Goal: Task Accomplishment & Management: Manage account settings

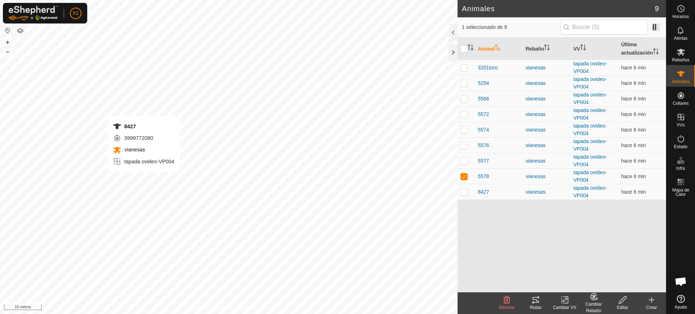
checkbox input "false"
checkbox input "true"
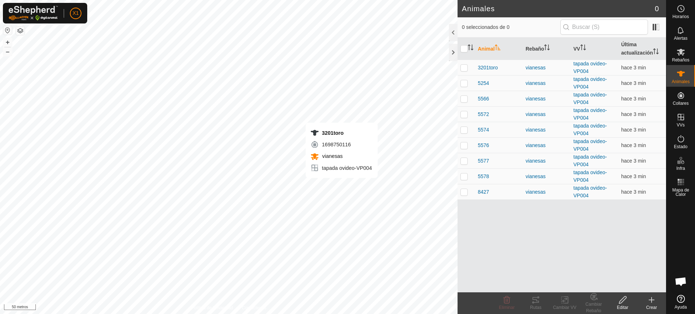
checkbox input "true"
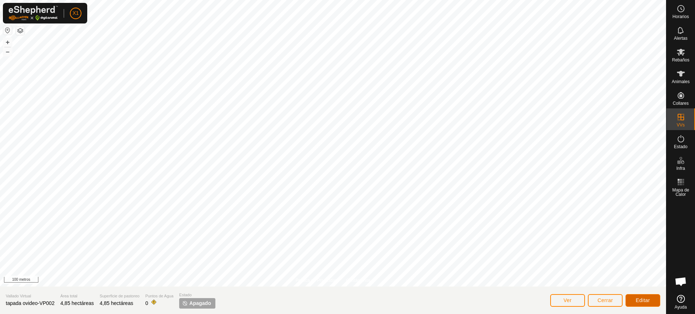
click at [644, 300] on font "Editar" at bounding box center [642, 301] width 14 height 6
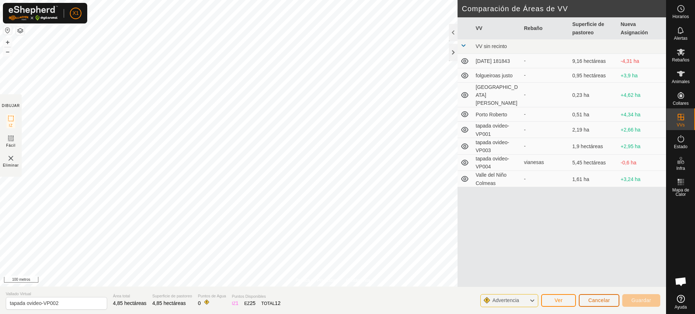
click at [598, 301] on font "Cancelar" at bounding box center [599, 301] width 22 height 6
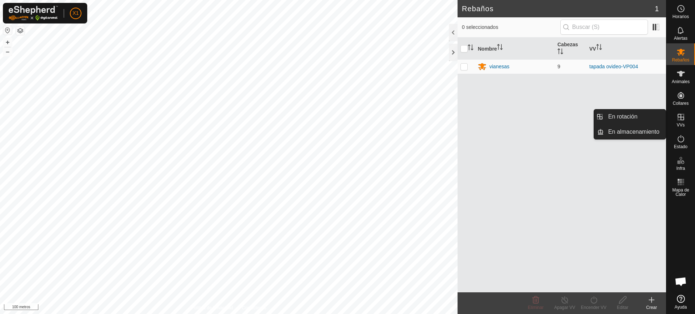
click at [677, 124] on font "VVs" at bounding box center [680, 125] width 8 height 5
click at [682, 116] on icon at bounding box center [680, 117] width 9 height 9
click at [620, 111] on link "En Rotación" at bounding box center [634, 117] width 62 height 14
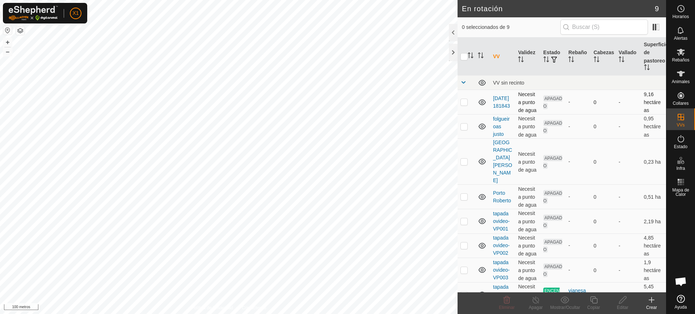
click at [464, 99] on p-checkbox at bounding box center [463, 102] width 7 height 6
checkbox input "true"
click at [463, 123] on td at bounding box center [465, 126] width 17 height 25
checkbox input "true"
click at [462, 101] on p-checkbox at bounding box center [463, 102] width 7 height 6
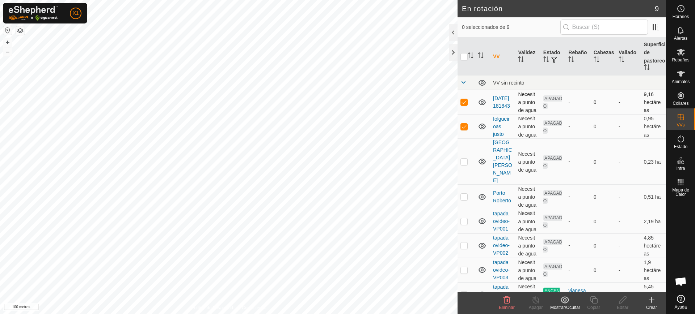
checkbox input "false"
click at [459, 127] on td at bounding box center [465, 126] width 17 height 25
checkbox input "false"
click at [461, 243] on p-checkbox at bounding box center [463, 246] width 7 height 6
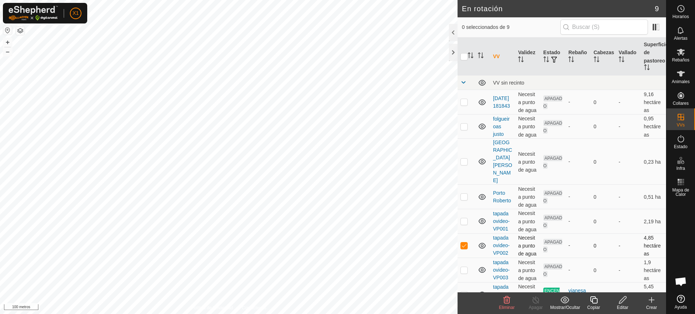
checkbox input "false"
click at [464, 267] on p-checkbox at bounding box center [463, 270] width 7 height 6
click at [465, 267] on p-checkbox at bounding box center [463, 270] width 7 height 6
checkbox input "false"
drag, startPoint x: 468, startPoint y: 281, endPoint x: 466, endPoint y: 276, distance: 5.3
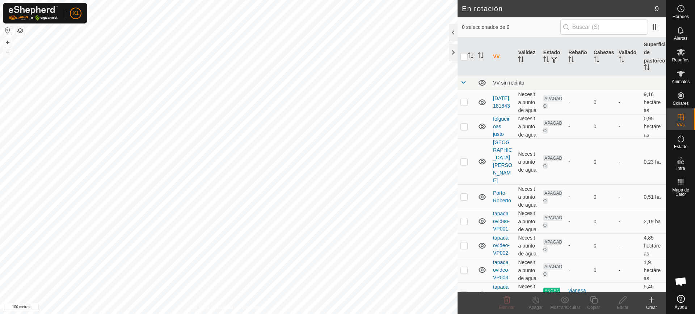
click at [467, 283] on td at bounding box center [465, 295] width 17 height 25
click at [466, 292] on p-checkbox at bounding box center [463, 295] width 7 height 6
checkbox input "false"
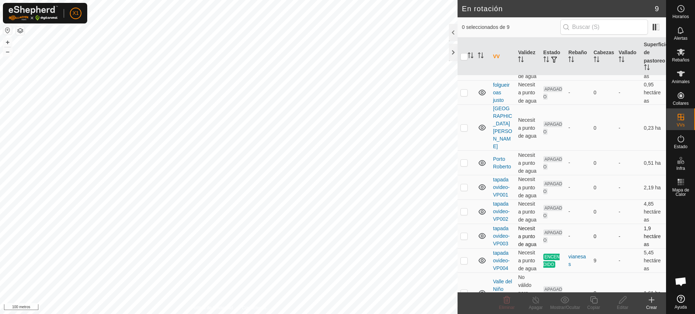
scroll to position [35, 0]
click at [466, 199] on td at bounding box center [465, 211] width 17 height 25
click at [467, 208] on p-checkbox at bounding box center [463, 211] width 7 height 6
checkbox input "false"
click at [468, 174] on td at bounding box center [465, 186] width 17 height 25
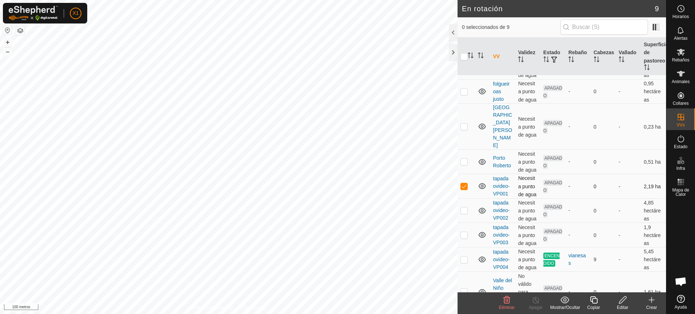
click at [468, 174] on td at bounding box center [465, 186] width 17 height 25
checkbox input "false"
click at [460, 150] on td at bounding box center [465, 162] width 17 height 25
checkbox input "false"
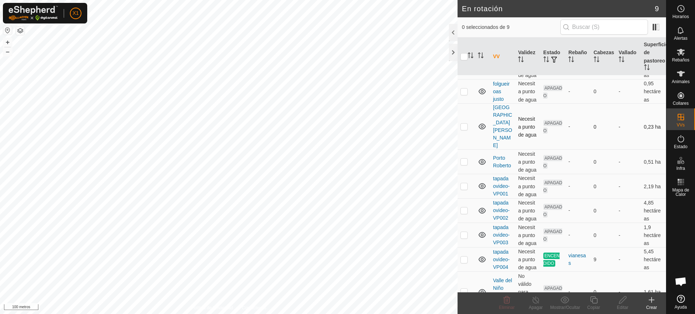
click at [462, 124] on p-checkbox at bounding box center [463, 127] width 7 height 6
drag, startPoint x: 463, startPoint y: 114, endPoint x: 458, endPoint y: 121, distance: 8.5
click at [463, 124] on p-checkbox at bounding box center [463, 127] width 7 height 6
checkbox input "false"
click at [505, 303] on icon at bounding box center [506, 300] width 7 height 7
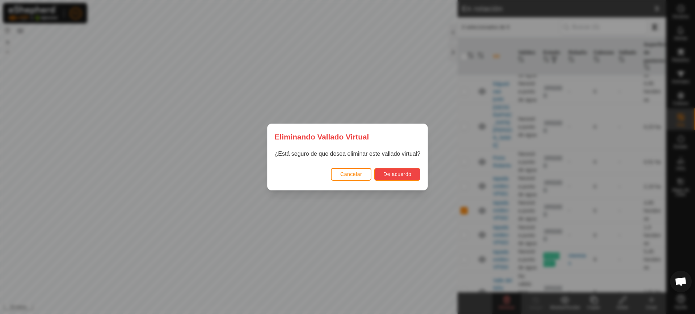
click at [404, 179] on button "De acuerdo" at bounding box center [397, 174] width 46 height 13
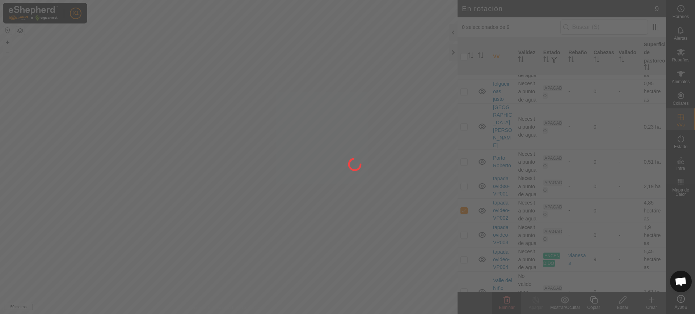
checkbox input "false"
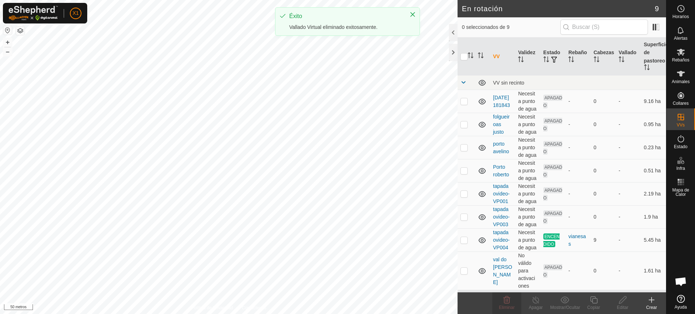
scroll to position [0, 0]
